Goal: Task Accomplishment & Management: Use online tool/utility

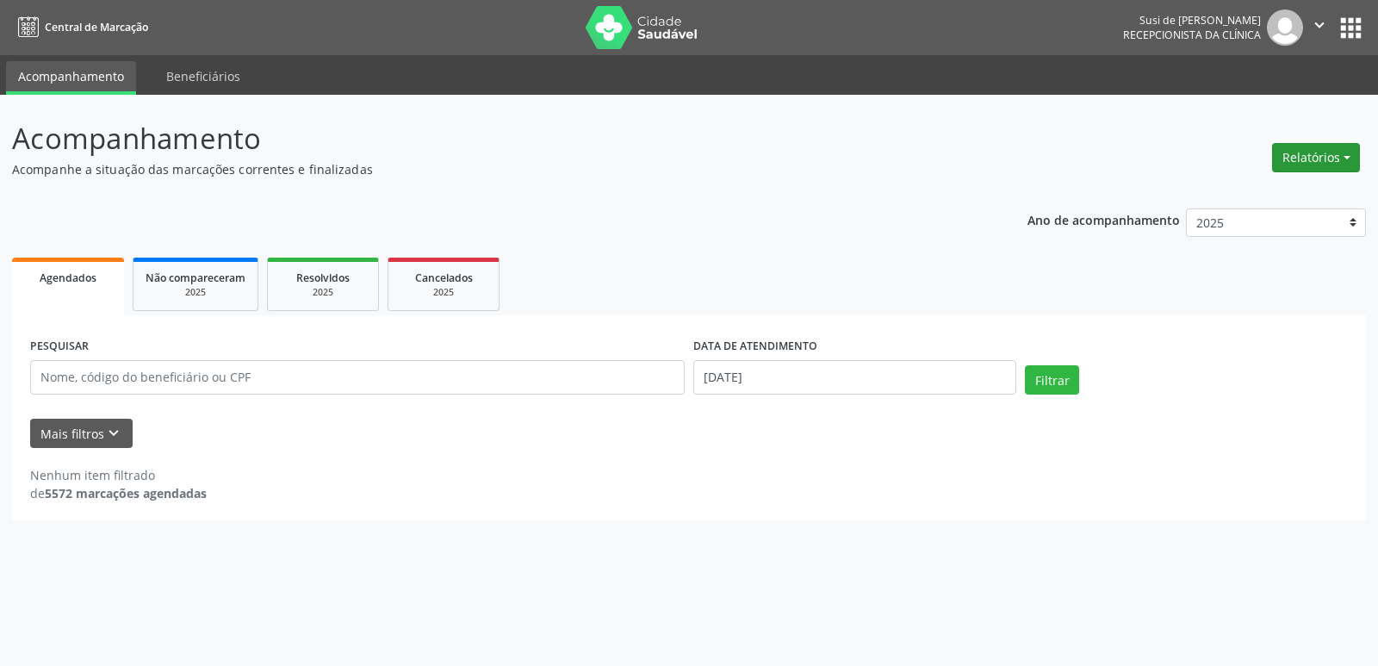
click at [1307, 159] on button "Relatórios" at bounding box center [1317, 157] width 88 height 29
click at [1212, 200] on link "Agendamentos" at bounding box center [1268, 195] width 185 height 24
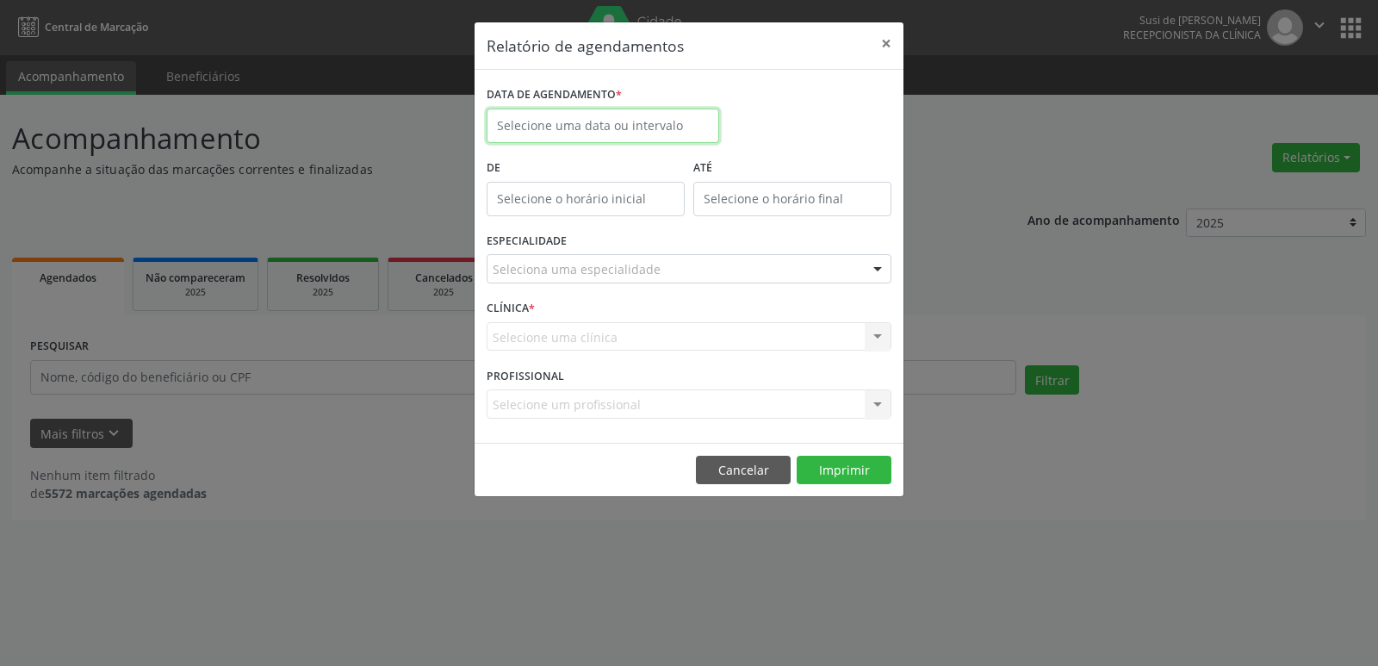
click at [629, 119] on input "text" at bounding box center [603, 126] width 233 height 34
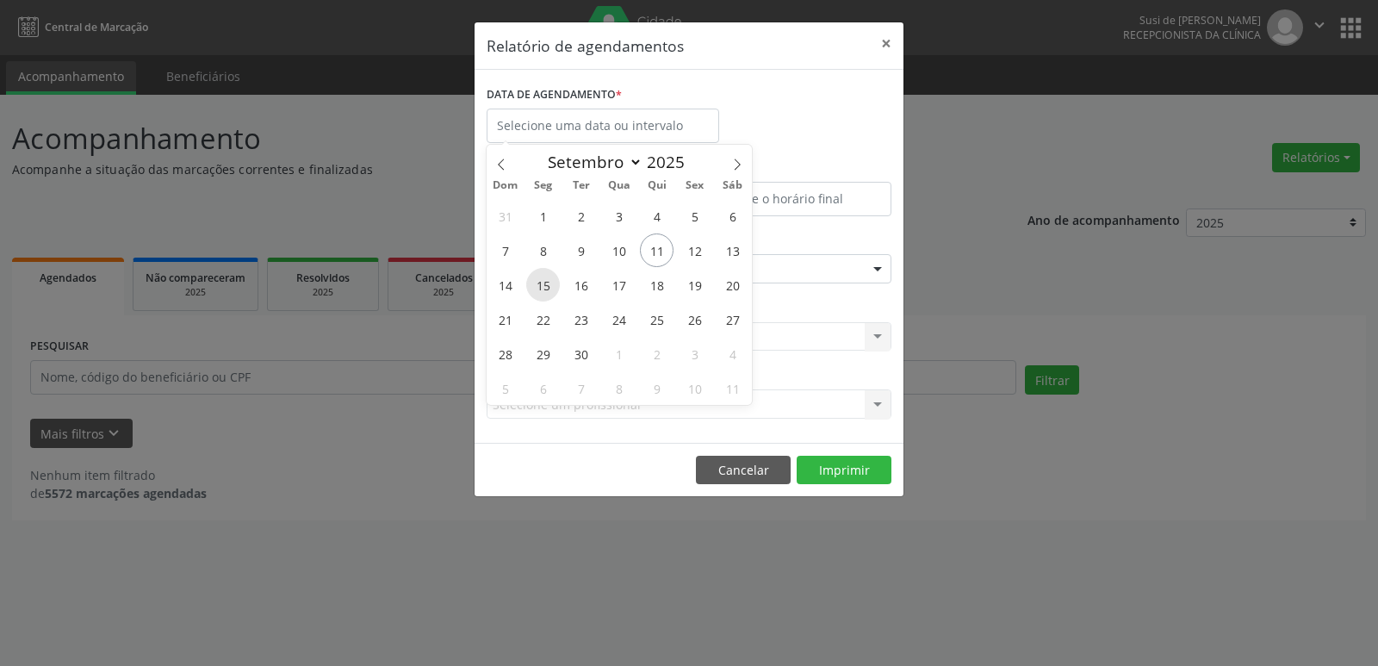
click at [540, 288] on span "15" at bounding box center [543, 285] width 34 height 34
type input "[DATE]"
click at [540, 288] on span "15" at bounding box center [543, 285] width 34 height 34
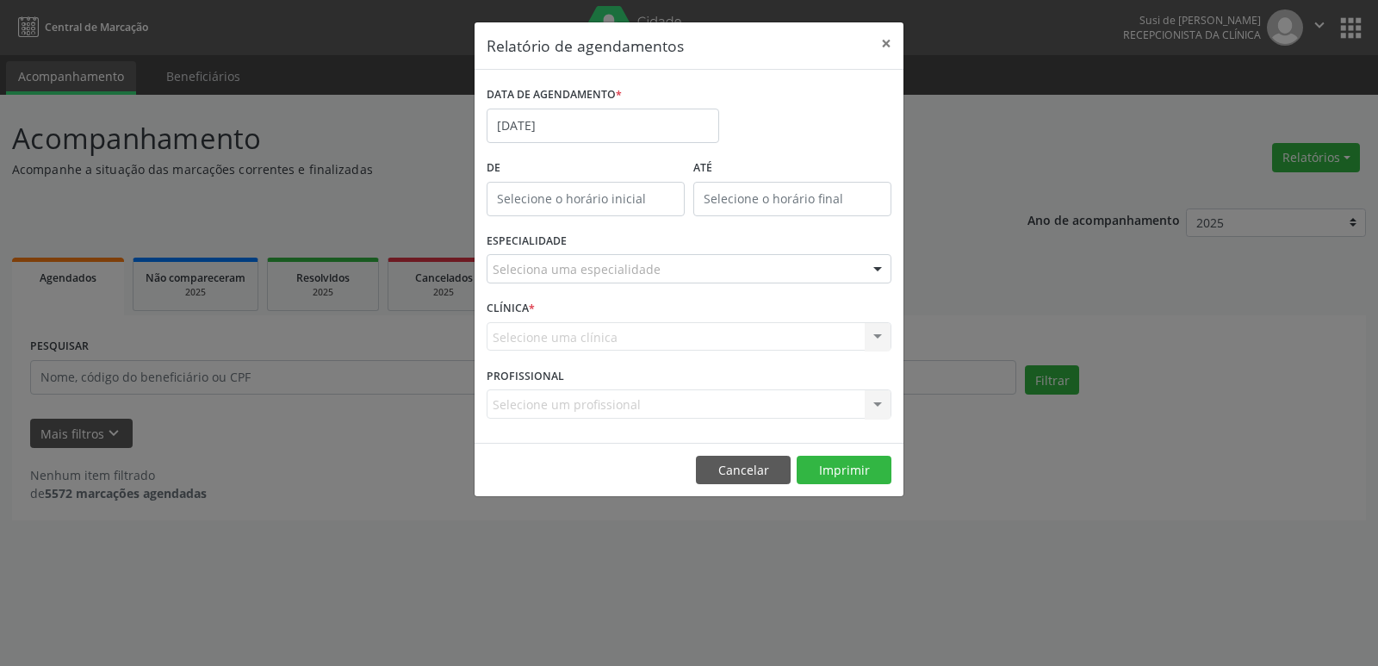
click at [880, 269] on div at bounding box center [878, 269] width 26 height 29
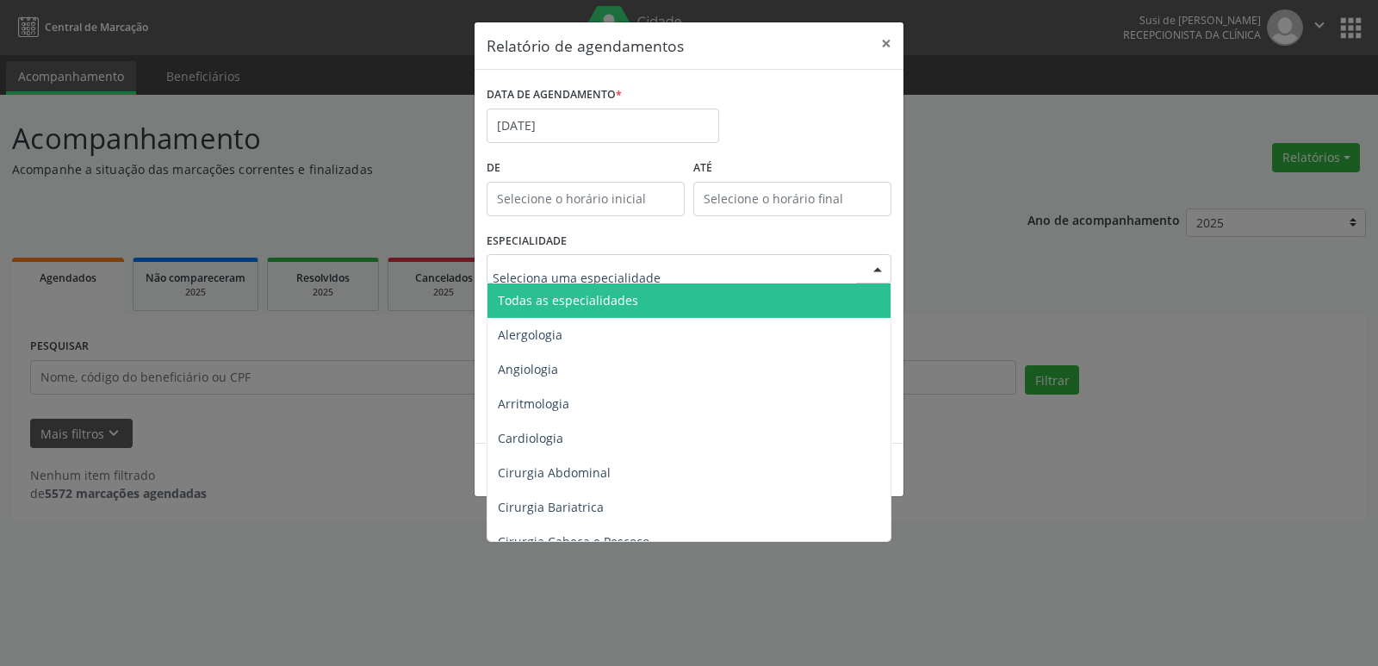
click at [673, 297] on span "Todas as especialidades" at bounding box center [691, 300] width 406 height 34
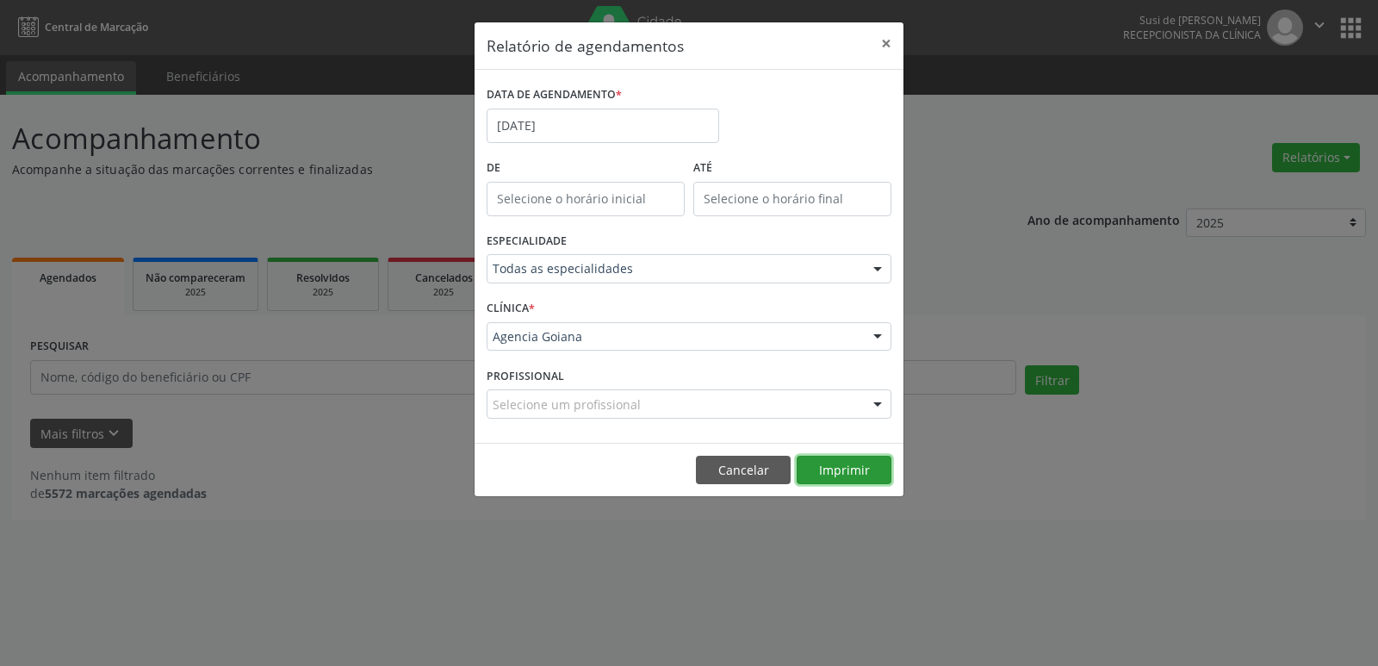
click at [843, 468] on button "Imprimir" at bounding box center [844, 470] width 95 height 29
